Goal: Communication & Community: Answer question/provide support

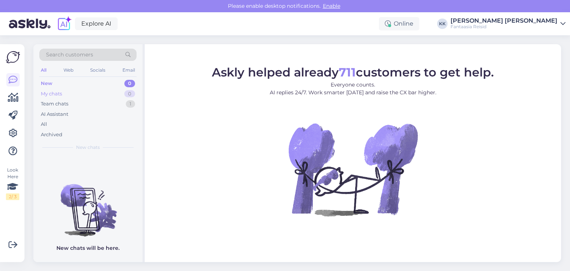
click at [68, 89] on div "My chats 0" at bounding box center [87, 94] width 97 height 10
click at [63, 84] on div "New 1" at bounding box center [87, 83] width 97 height 10
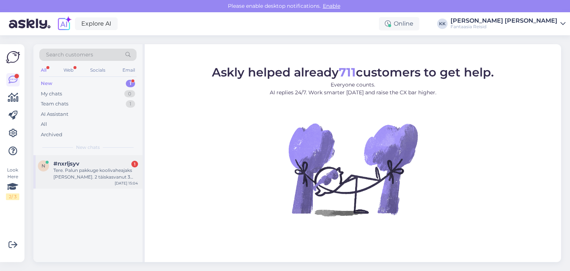
click at [82, 168] on div "Tere. Palun pakkuge koolivaheajaks [PERSON_NAME]. 2 täiskasvanut 3 last vanuses…" at bounding box center [95, 173] width 85 height 13
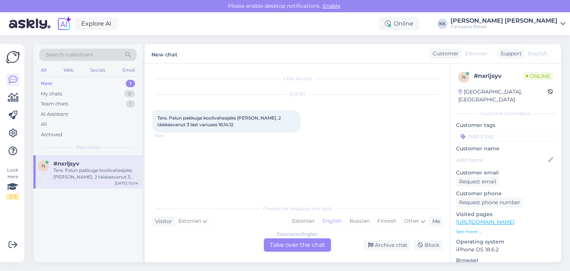
click at [285, 244] on div "Estonian to English Take over the chat" at bounding box center [297, 244] width 67 height 13
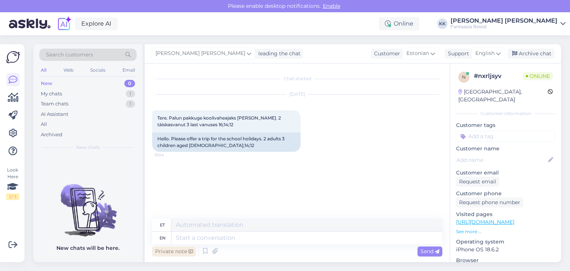
click at [169, 253] on div "Private note" at bounding box center [174, 251] width 44 height 10
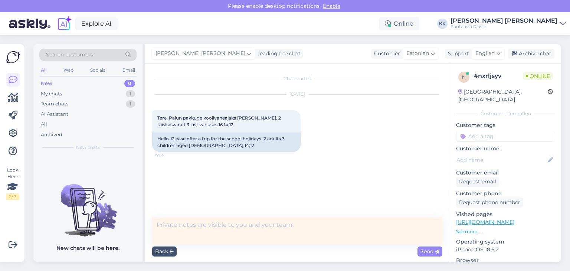
click at [176, 226] on textarea at bounding box center [297, 230] width 290 height 27
drag, startPoint x: 279, startPoint y: 225, endPoint x: 259, endPoint y: 224, distance: 20.0
click at [259, 224] on textarea "Tere, Palun täpsustage kas soovite selleks koolivaheajaks ( sügis 2025)?" at bounding box center [297, 230] width 290 height 27
click at [347, 223] on textarea "Tere, Palun täpsustage kas soovite kohe algavaks koolivaheajaks ( sügis 2025)?" at bounding box center [297, 230] width 290 height 27
click at [365, 227] on textarea "Tere, Palun täpsustage kas soovite kohe algavaks koolivaheajaks reisi- ( sügis …" at bounding box center [297, 230] width 290 height 27
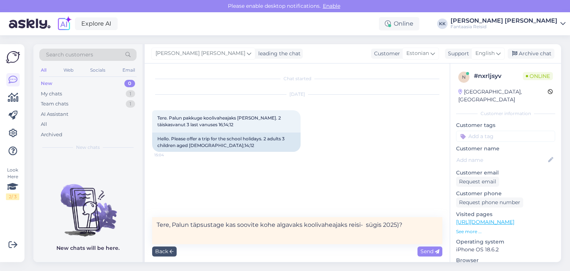
click at [407, 224] on textarea "Tere, Palun täpsustage kas soovite kohe algavaks koolivaheajaks reisi- sügis 20…" at bounding box center [297, 230] width 290 height 27
click at [397, 224] on textarea "Tere, Palun täpsustage kas soovite kohe algavaks koolivaheajaks reisi- sügis 20…" at bounding box center [297, 230] width 290 height 27
drag, startPoint x: 402, startPoint y: 224, endPoint x: 409, endPoint y: 224, distance: 7.4
click at [402, 224] on textarea "Tere, Palun täpsustage kas soovite kohe algavaks koolivaheajaks reisi- sügis 20…" at bounding box center [297, 230] width 290 height 27
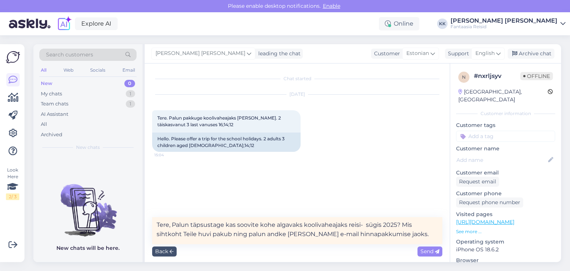
click at [221, 233] on textarea "Tere, Palun täpsustage kas soovite kohe algavaks koolivaheajaks reisi- sügis 20…" at bounding box center [297, 230] width 290 height 27
type textarea "Tere, Palun täpsustage kas soovite kohe algavaks koolivaheajaks reisi- sügis 20…"
click at [380, 233] on textarea "Tere, Palun täpsustage kas soovite kohe algavaks koolivaheajaks reisi- sügis 20…" at bounding box center [297, 230] width 290 height 27
